Goal: Find specific page/section

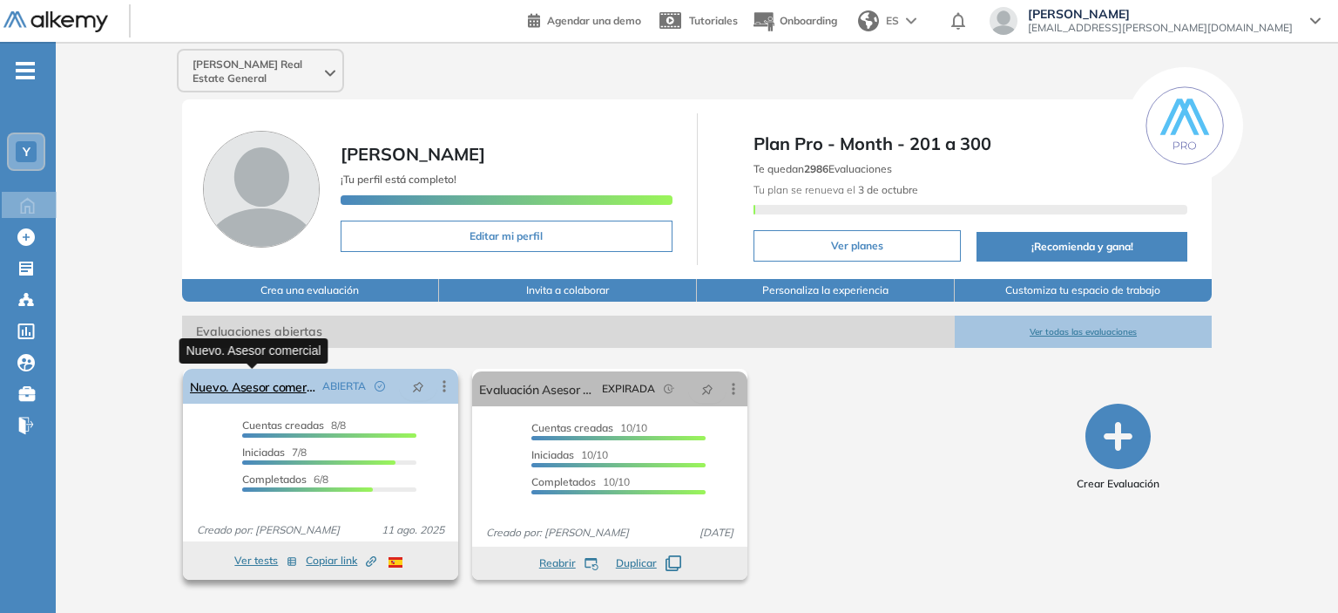
click at [282, 387] on link "Nuevo. Asesor comercial" at bounding box center [252, 386] width 125 height 35
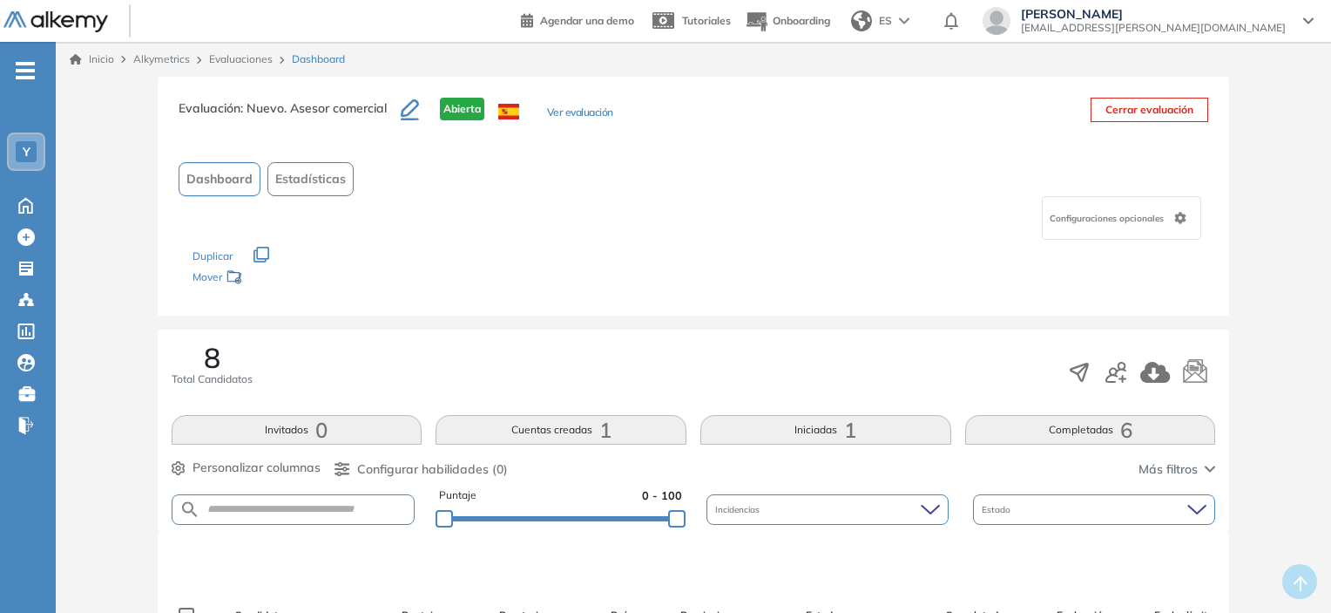
click at [35, 51] on div "-" at bounding box center [26, 56] width 52 height 14
click at [98, 49] on div "Inicio Alkymetrics Evaluaciones Dashboard" at bounding box center [694, 59] width 1276 height 35
click at [98, 57] on link "Inicio" at bounding box center [92, 59] width 44 height 16
